Goal: Task Accomplishment & Management: Manage account settings

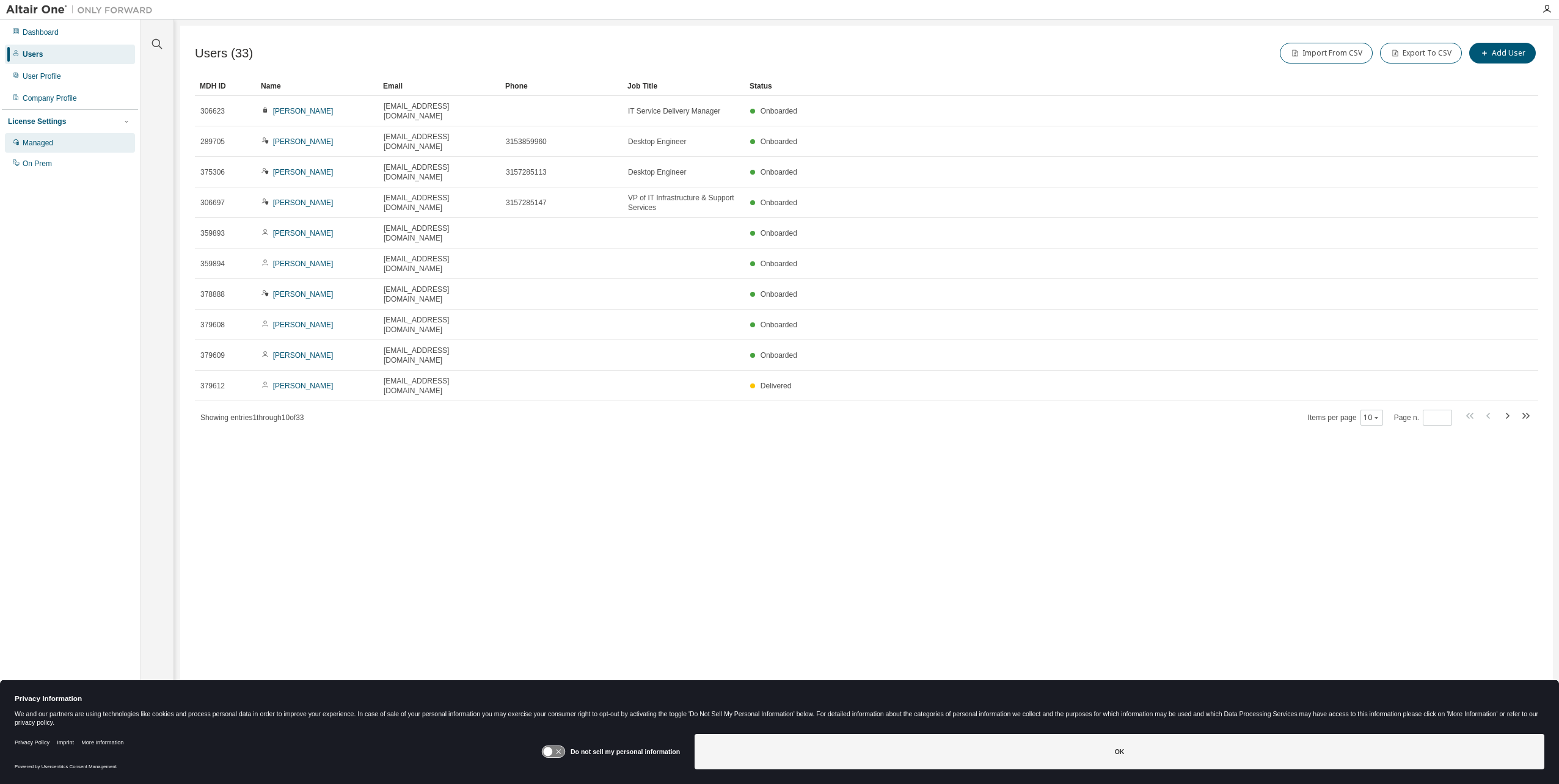
click at [46, 148] on div "Managed" at bounding box center [70, 143] width 130 height 20
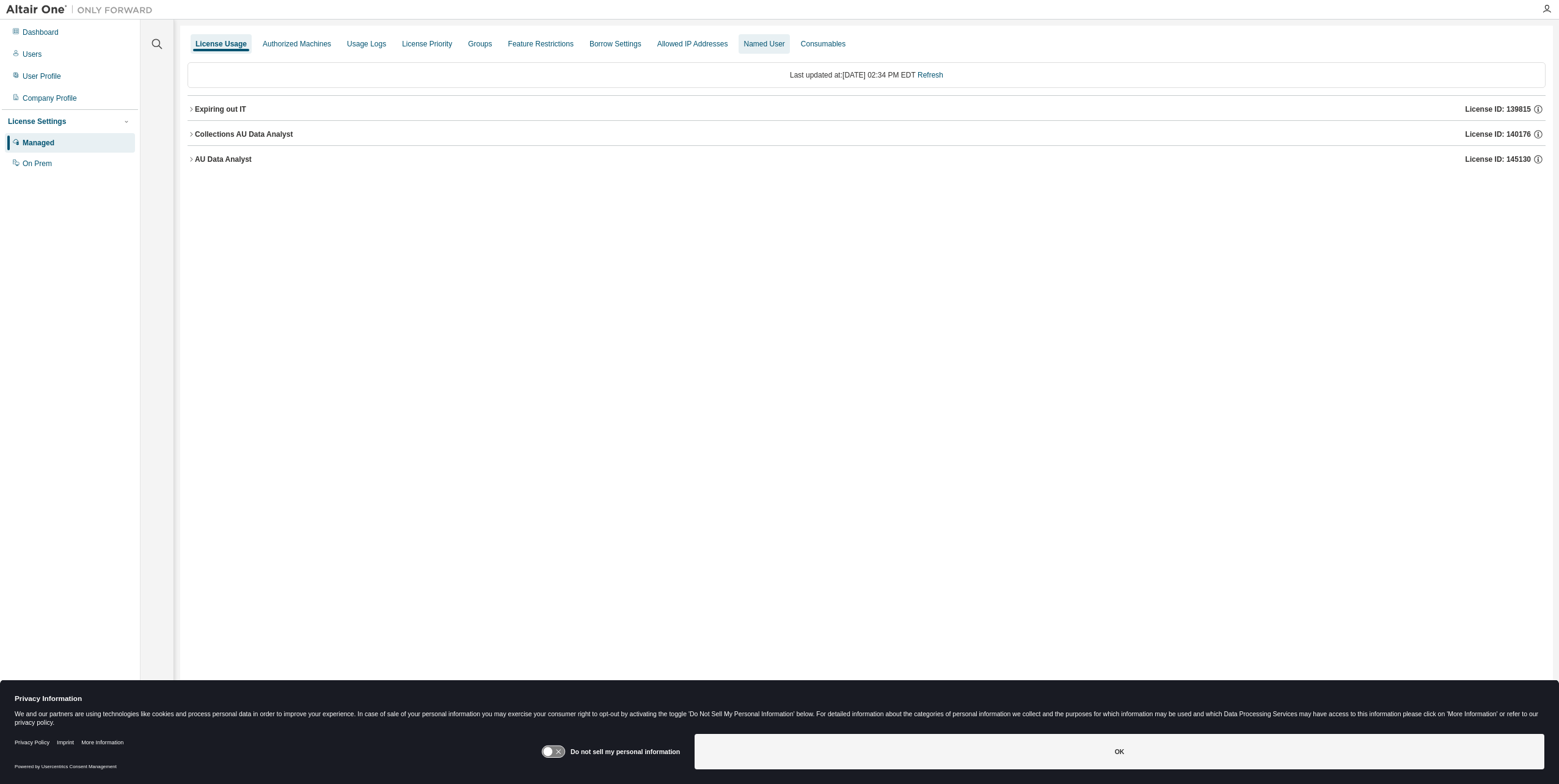
click at [784, 42] on div "Named User" at bounding box center [764, 44] width 41 height 10
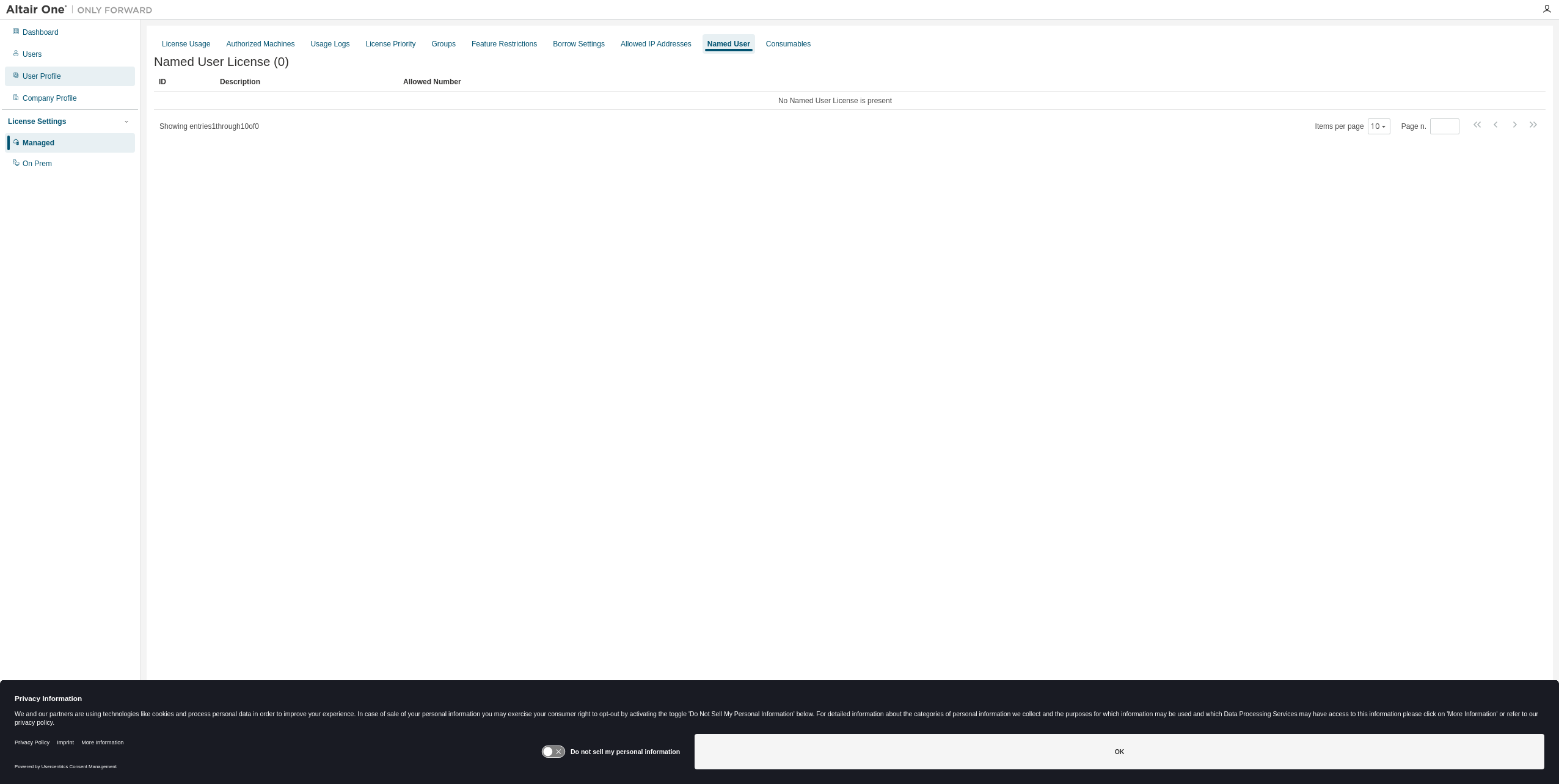
click at [48, 72] on div "User Profile" at bounding box center [42, 76] width 39 height 10
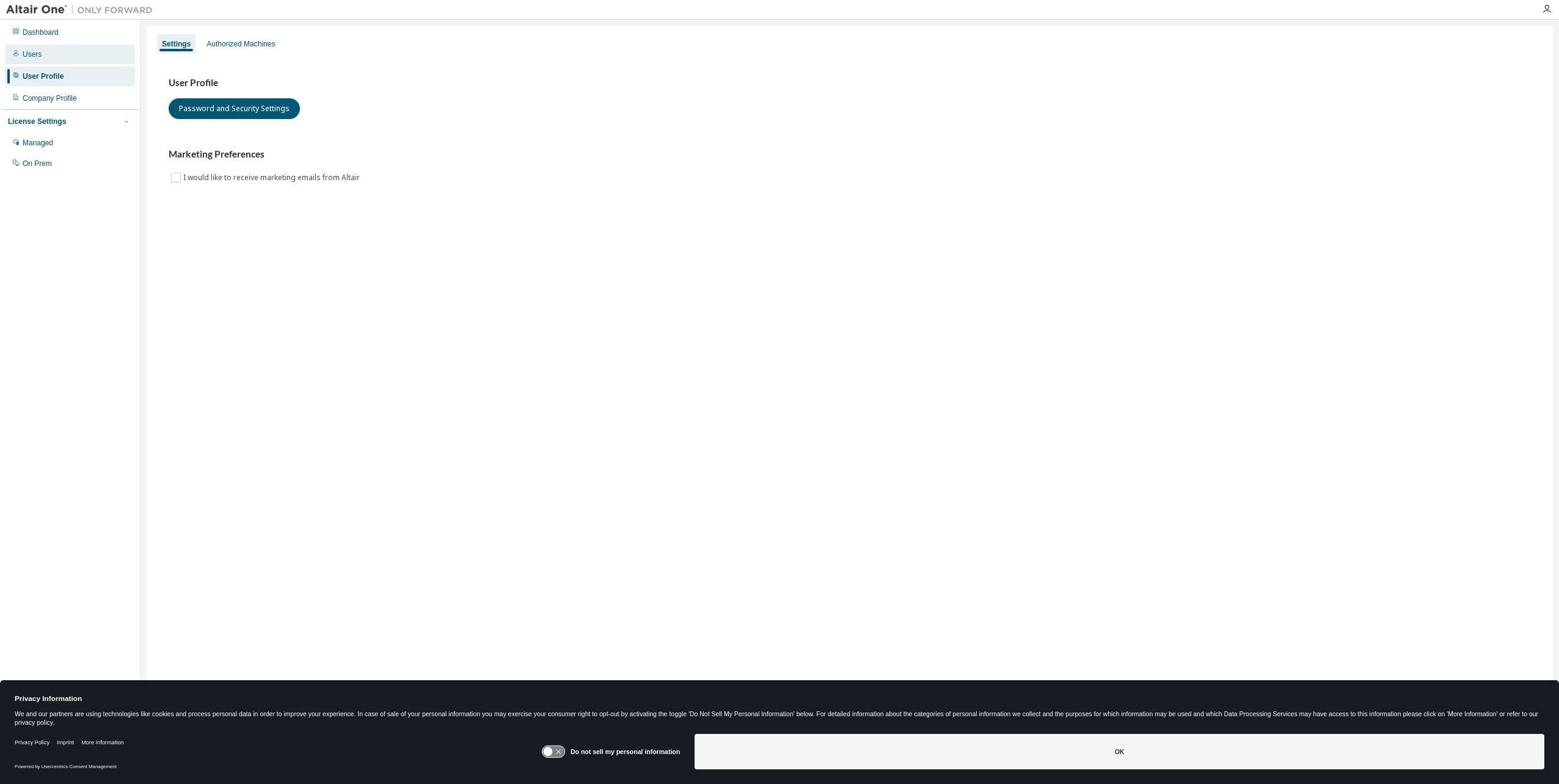
click at [36, 56] on div "Users" at bounding box center [32, 54] width 19 height 10
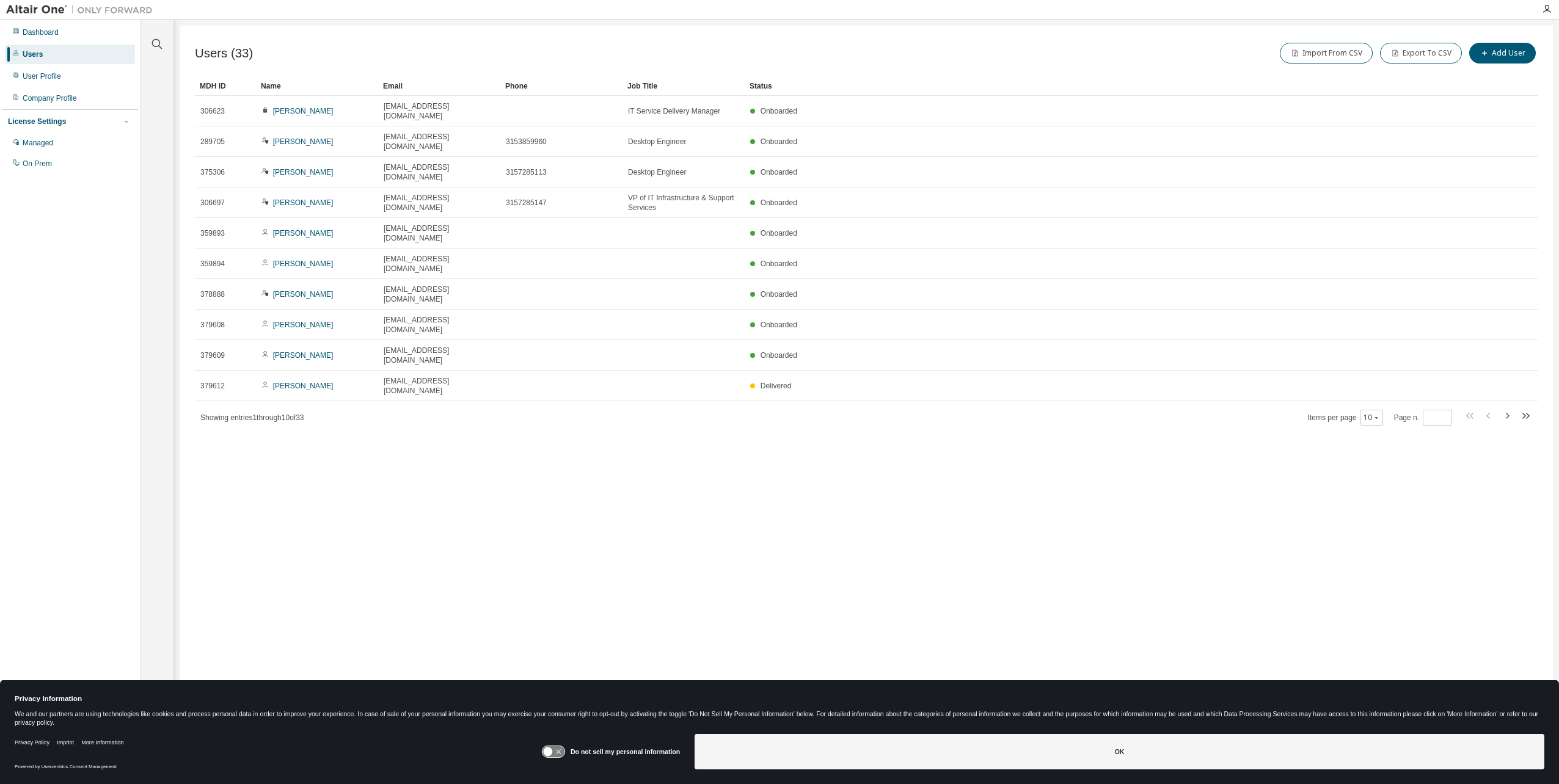
click at [1507, 409] on icon "button" at bounding box center [1507, 416] width 14 height 14
click at [1510, 409] on icon "button" at bounding box center [1507, 416] width 14 height 14
click at [278, 83] on div "Name" at bounding box center [317, 86] width 112 height 20
click at [269, 79] on div "Name" at bounding box center [317, 86] width 112 height 20
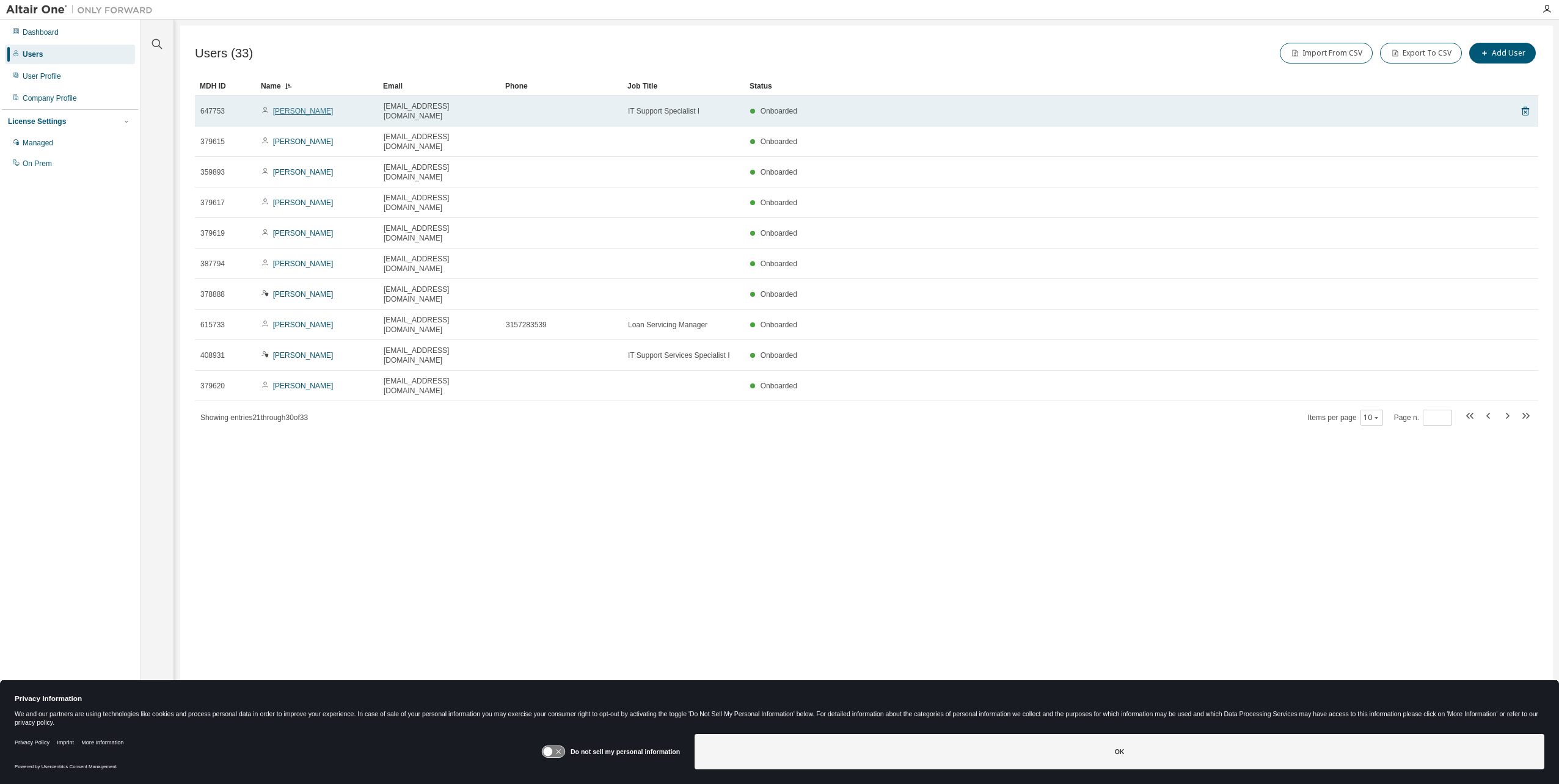
click at [304, 107] on link "[PERSON_NAME]" at bounding box center [303, 111] width 61 height 8
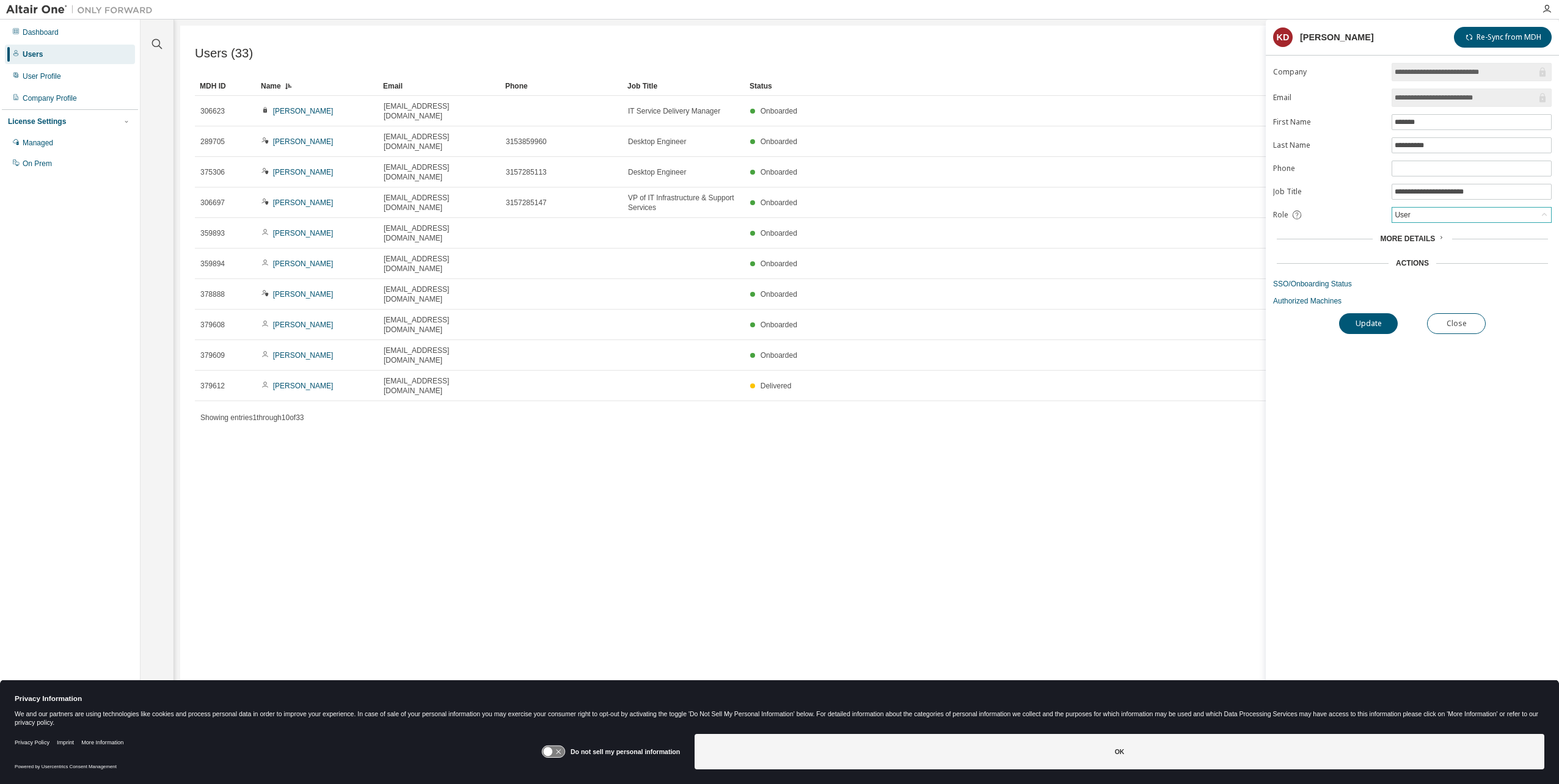
click at [1429, 212] on div "User" at bounding box center [1471, 215] width 159 height 14
click at [1411, 222] on li "Admin" at bounding box center [1471, 227] width 156 height 16
click at [1377, 322] on button "Update" at bounding box center [1368, 323] width 58 height 20
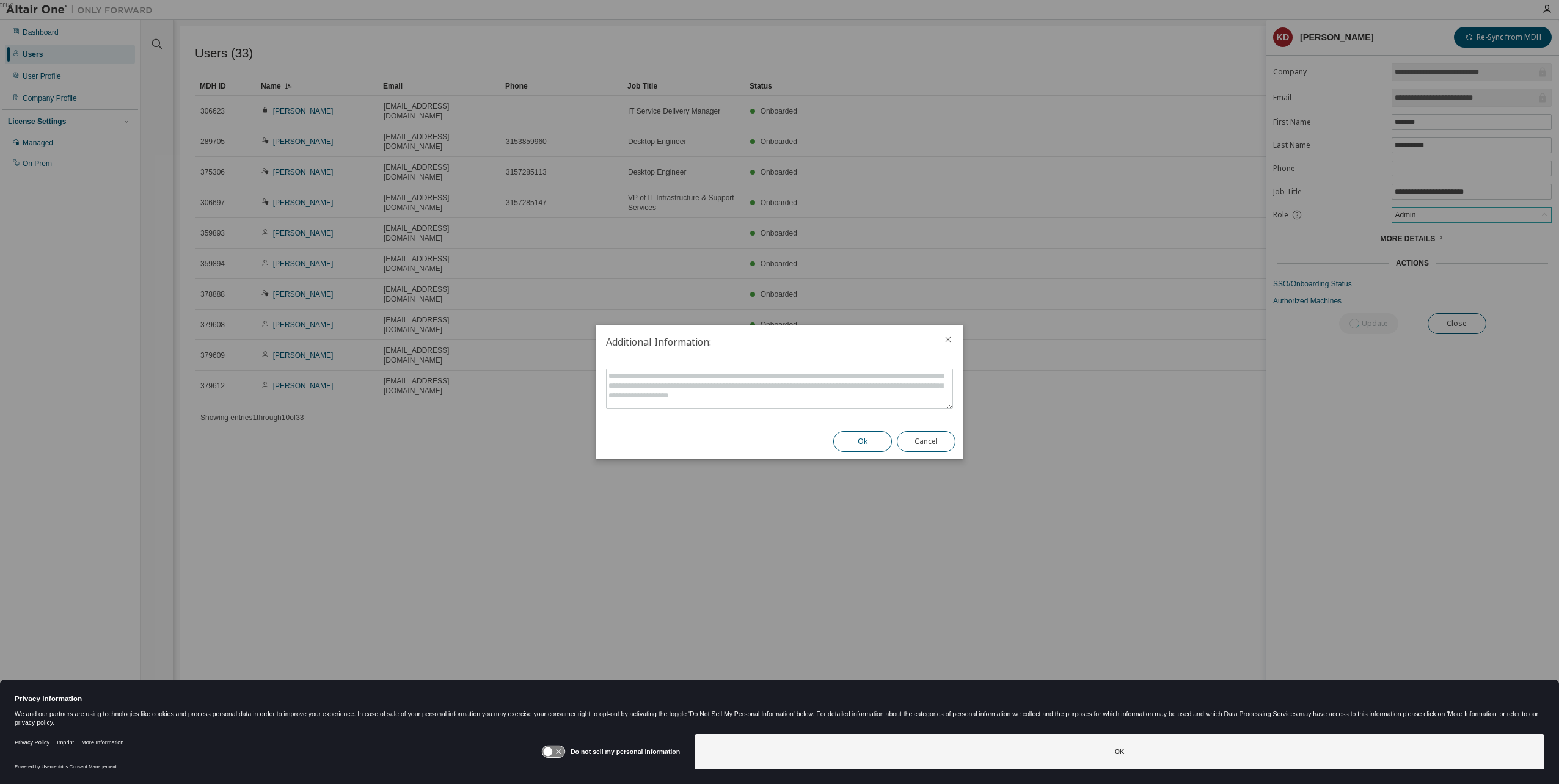
click at [874, 436] on button "Ok" at bounding box center [862, 441] width 58 height 20
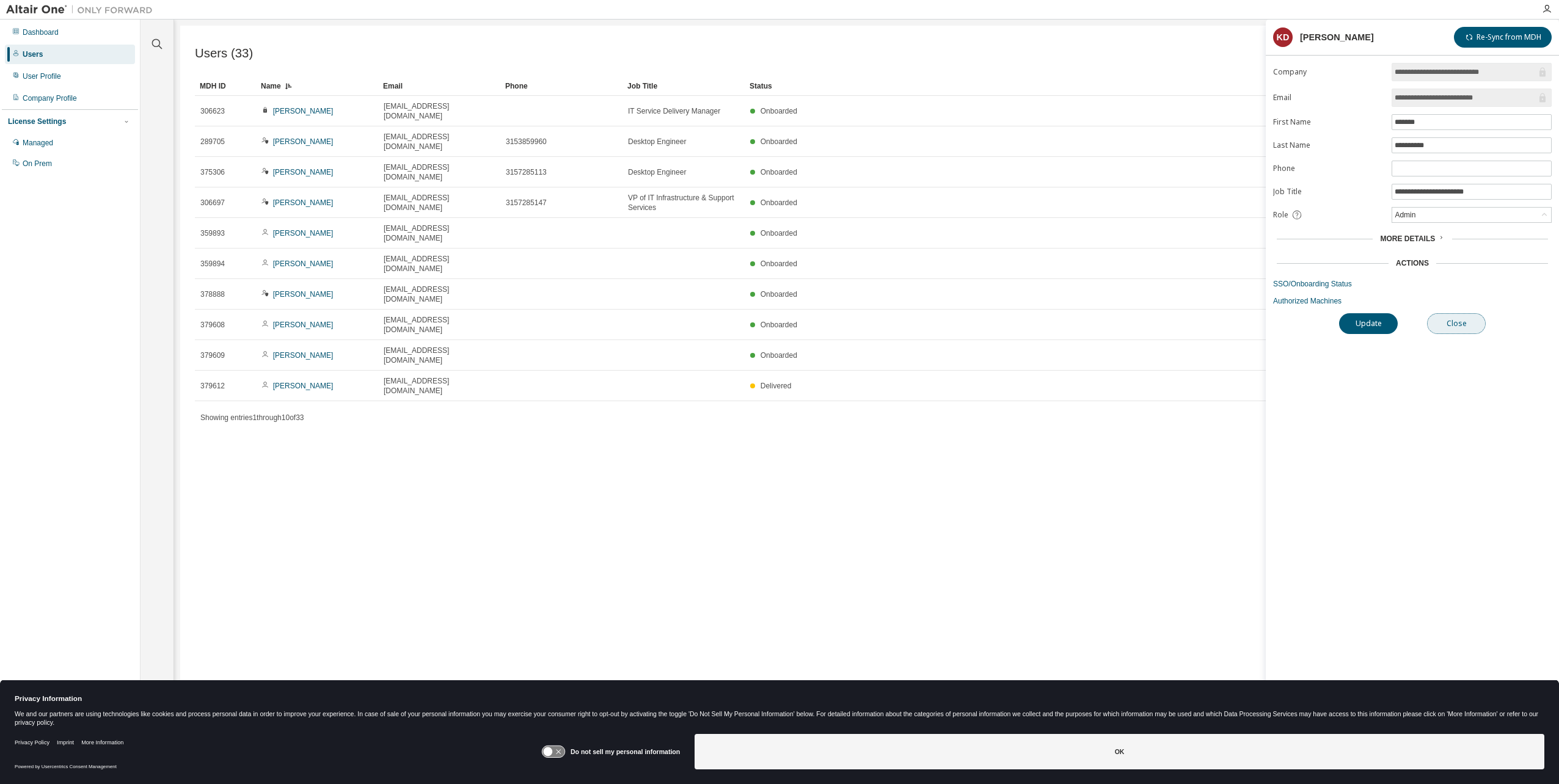
click at [1473, 325] on button "Close" at bounding box center [1456, 323] width 58 height 20
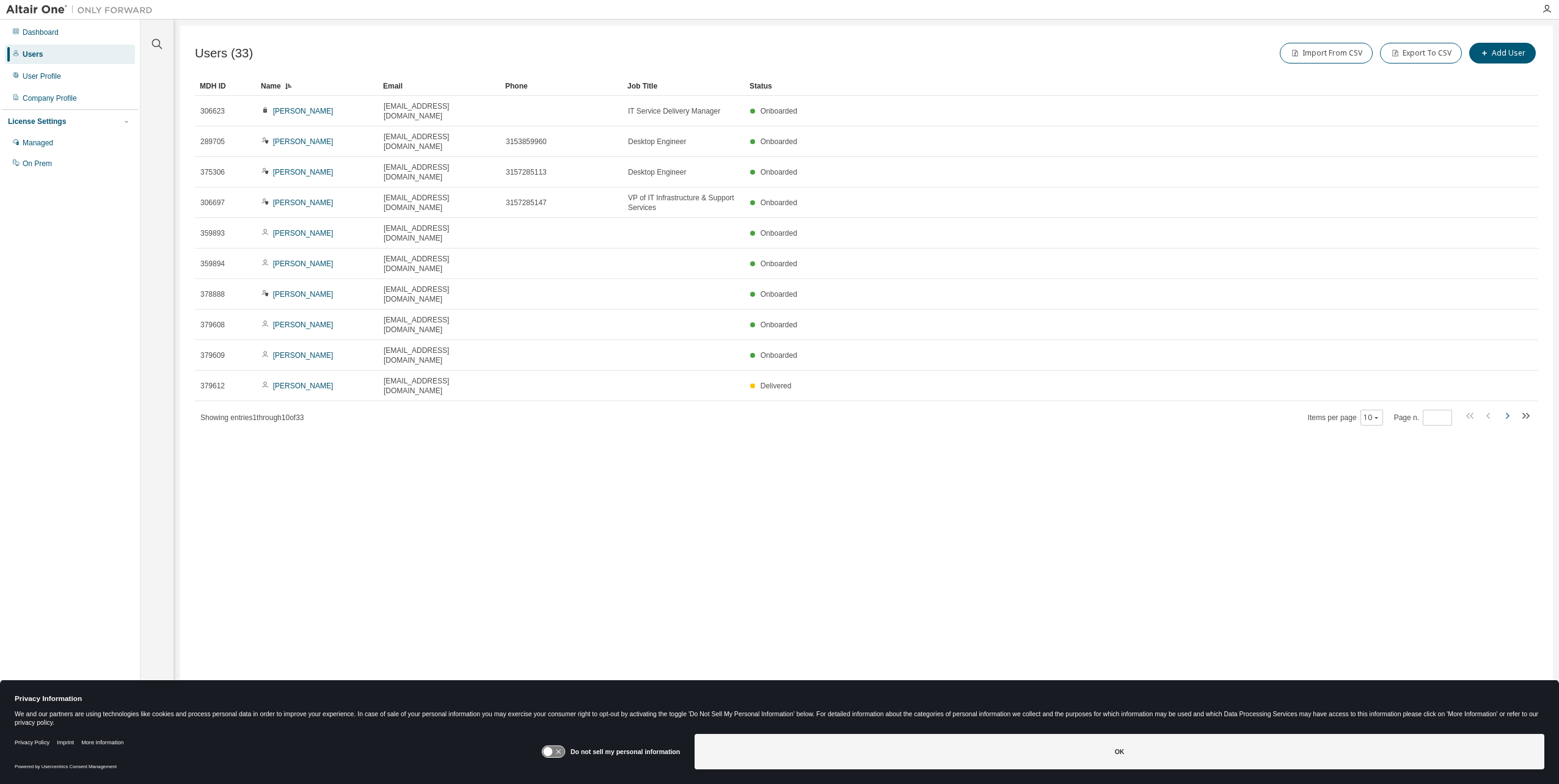
click at [1507, 409] on icon "button" at bounding box center [1507, 416] width 14 height 14
click at [1507, 412] on icon "button" at bounding box center [1507, 416] width 4 height 6
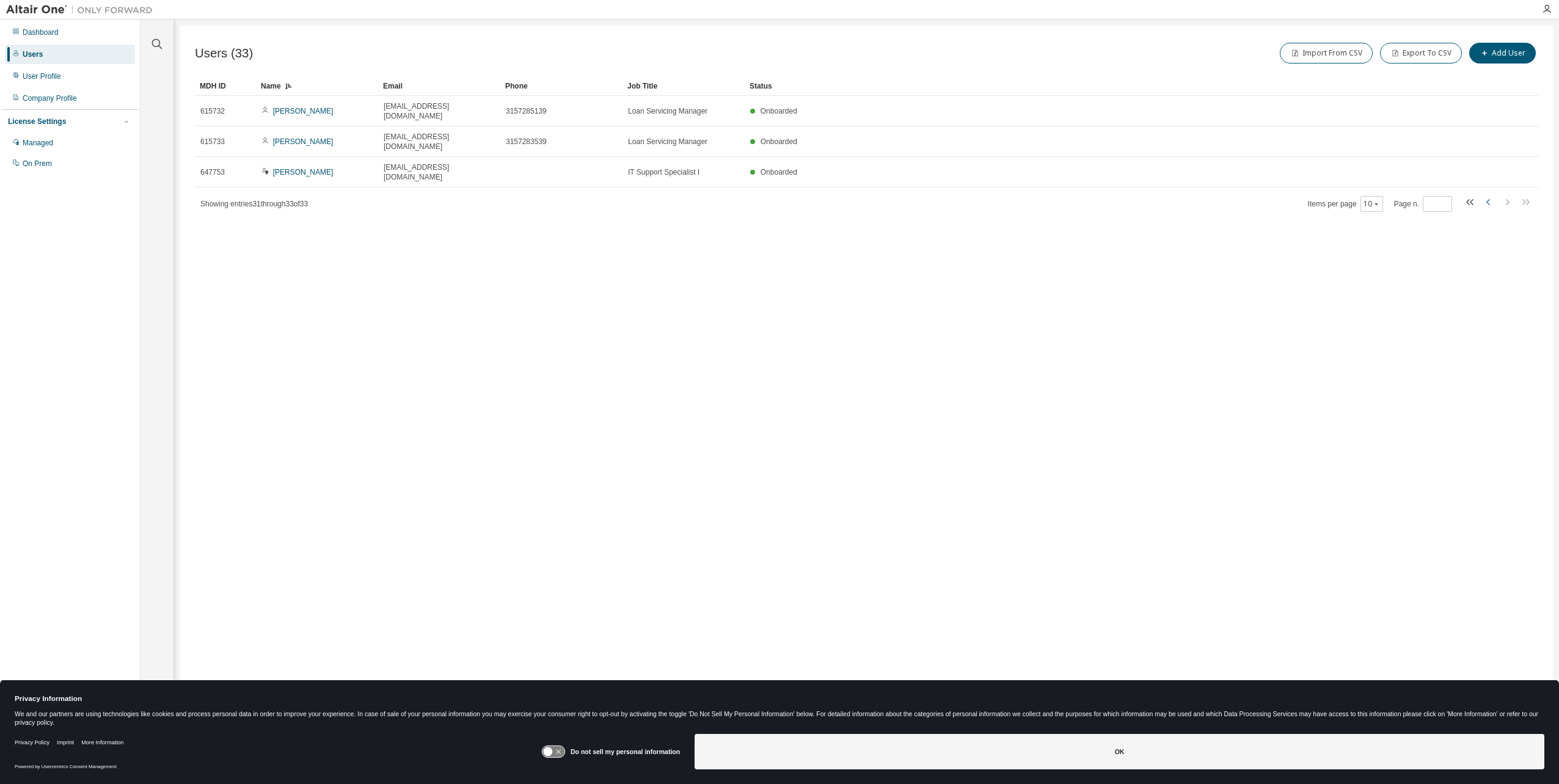
click at [1488, 199] on icon "button" at bounding box center [1488, 202] width 4 height 6
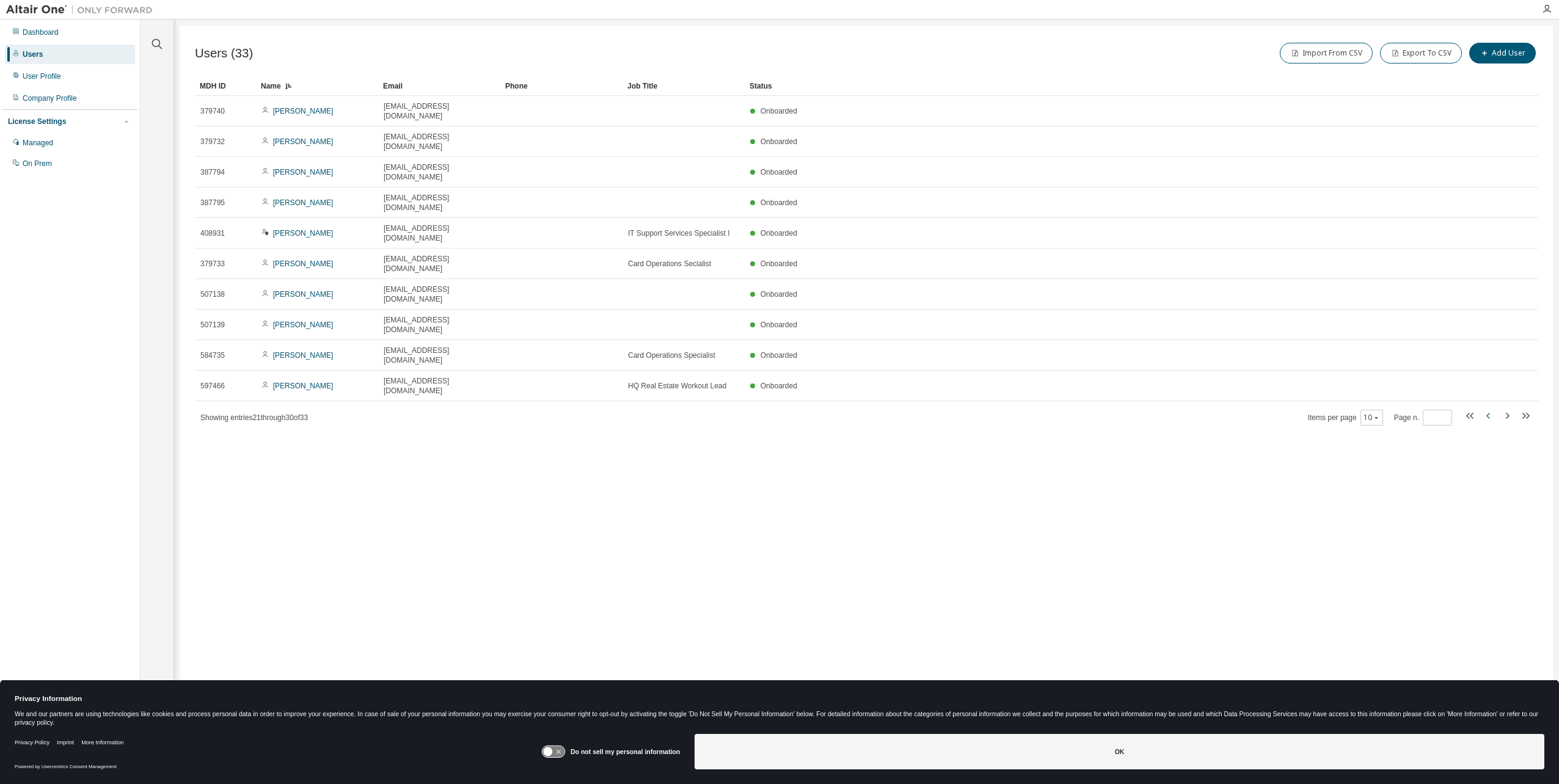
click at [1491, 409] on icon "button" at bounding box center [1488, 416] width 14 height 14
click at [1507, 412] on icon "button" at bounding box center [1507, 416] width 4 height 6
click at [1507, 409] on button "button" at bounding box center [1507, 417] width 14 height 17
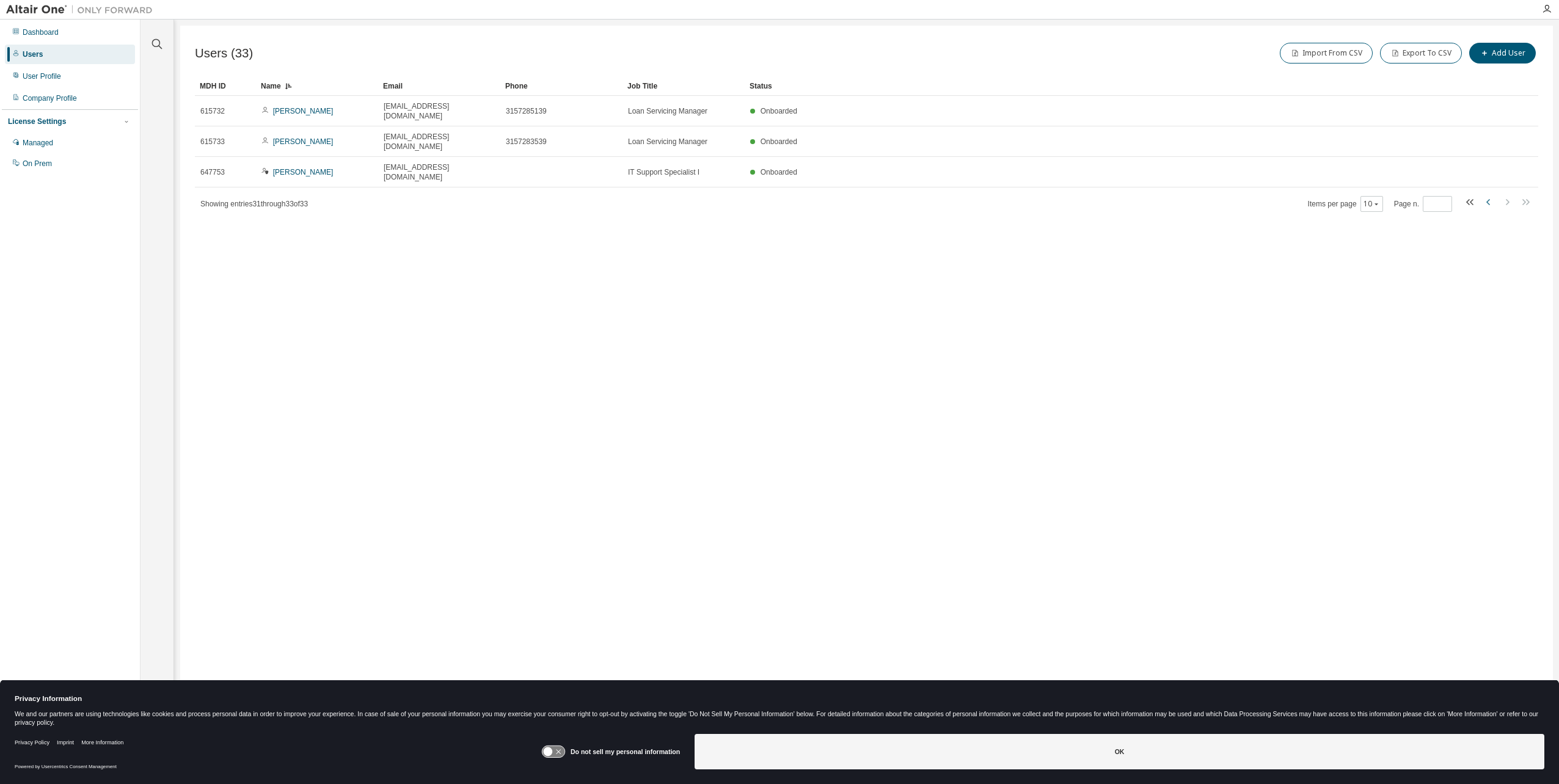
click at [1489, 195] on icon "button" at bounding box center [1488, 202] width 14 height 14
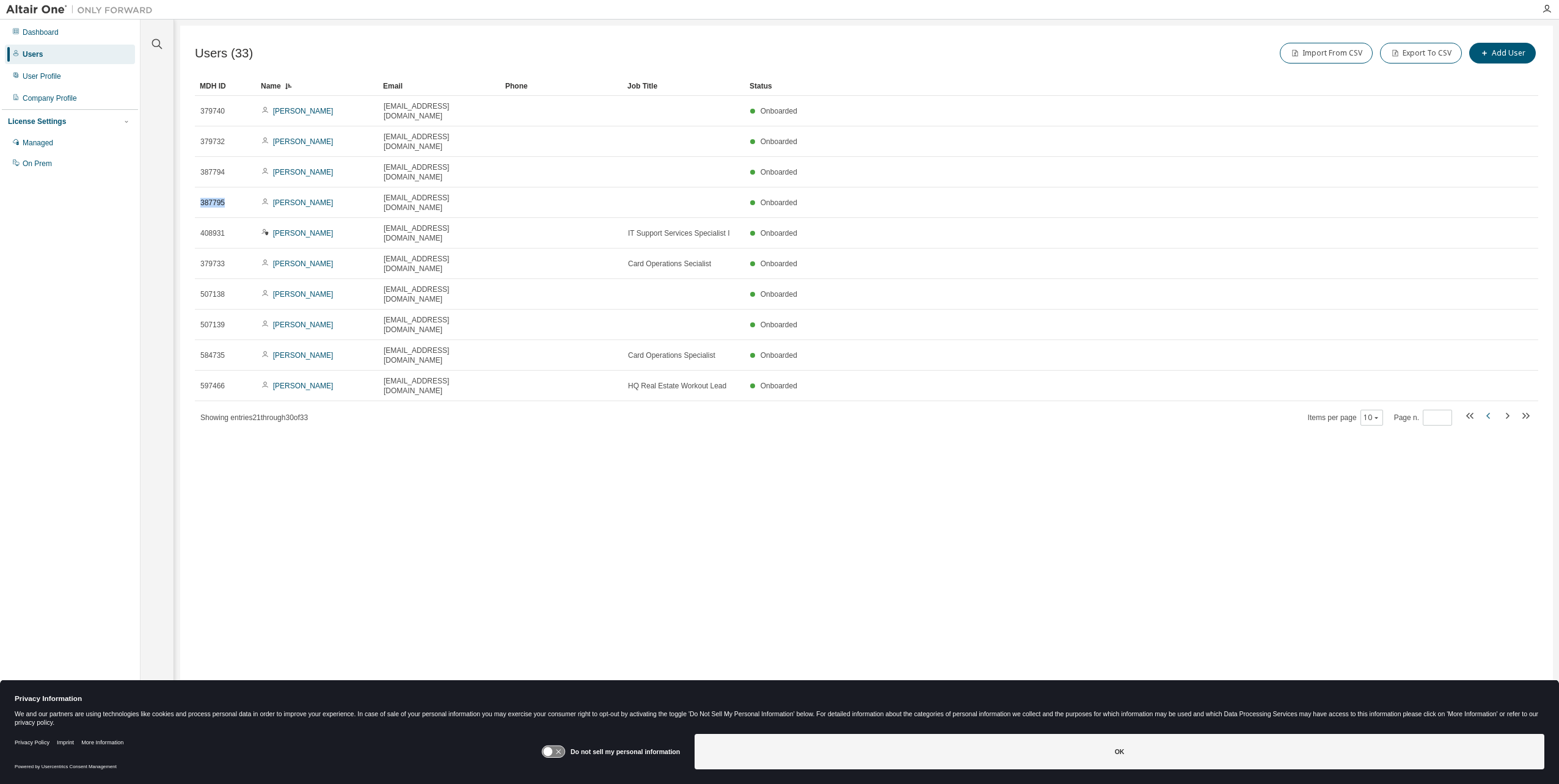
click at [1489, 187] on tr "387795 [PERSON_NAME] [EMAIL_ADDRESS][DOMAIN_NAME] Onboarded" at bounding box center [866, 202] width 1344 height 30
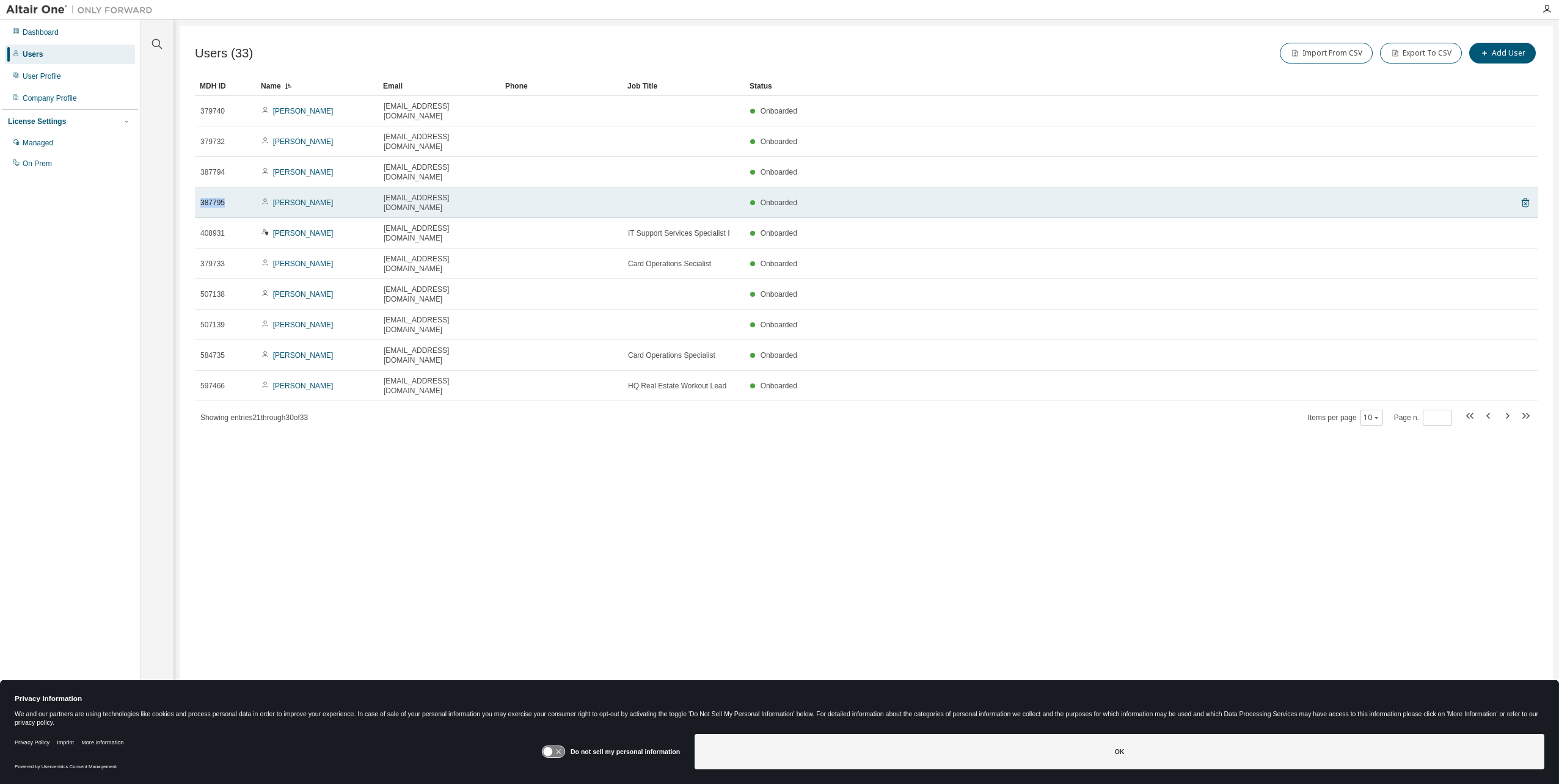
click at [1489, 187] on tr "387795 [PERSON_NAME] [EMAIL_ADDRESS][DOMAIN_NAME] Onboarded" at bounding box center [866, 202] width 1344 height 30
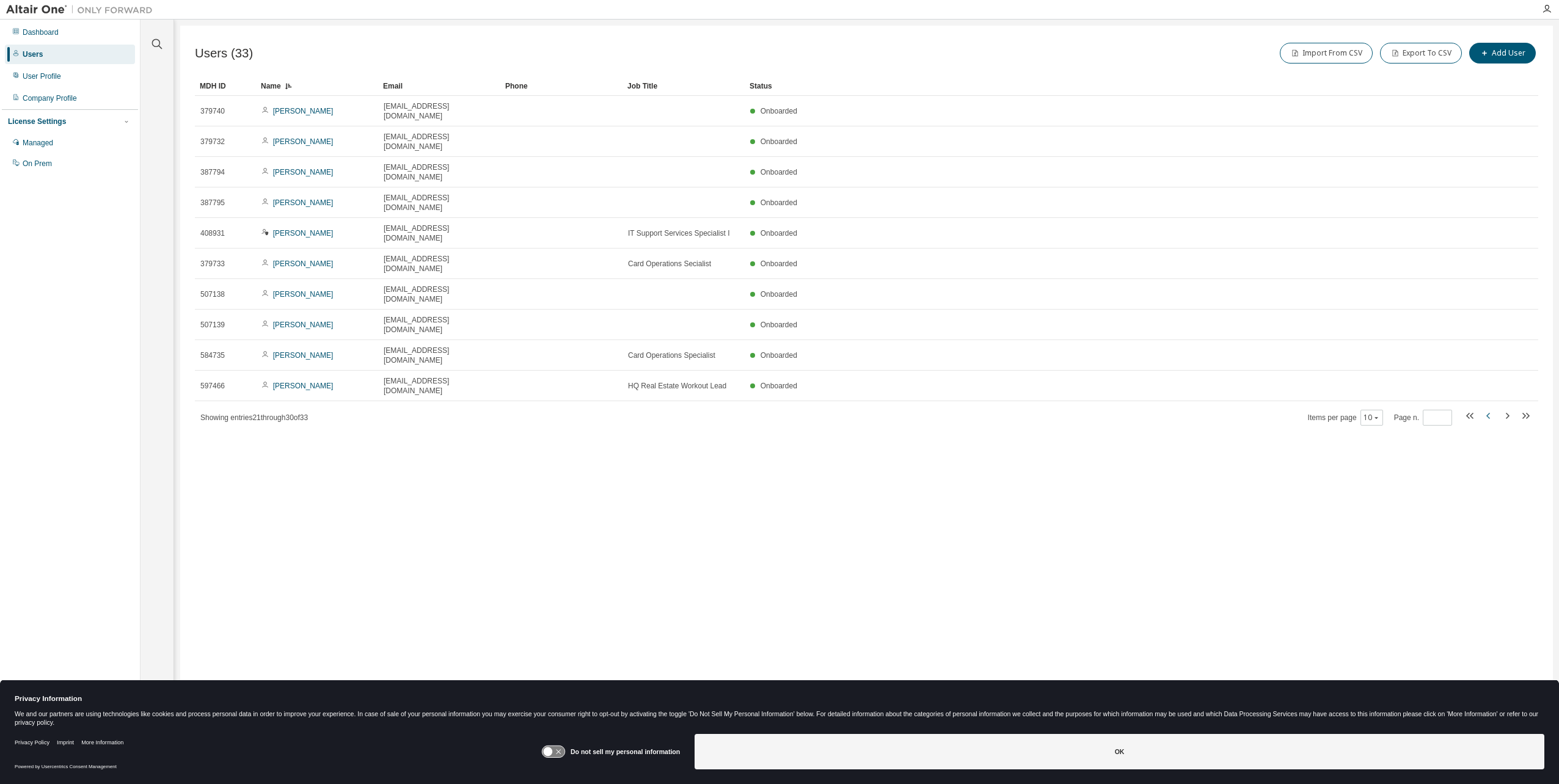
click at [1491, 409] on icon "button" at bounding box center [1488, 416] width 14 height 14
type input "*"
